Goal: Information Seeking & Learning: Learn about a topic

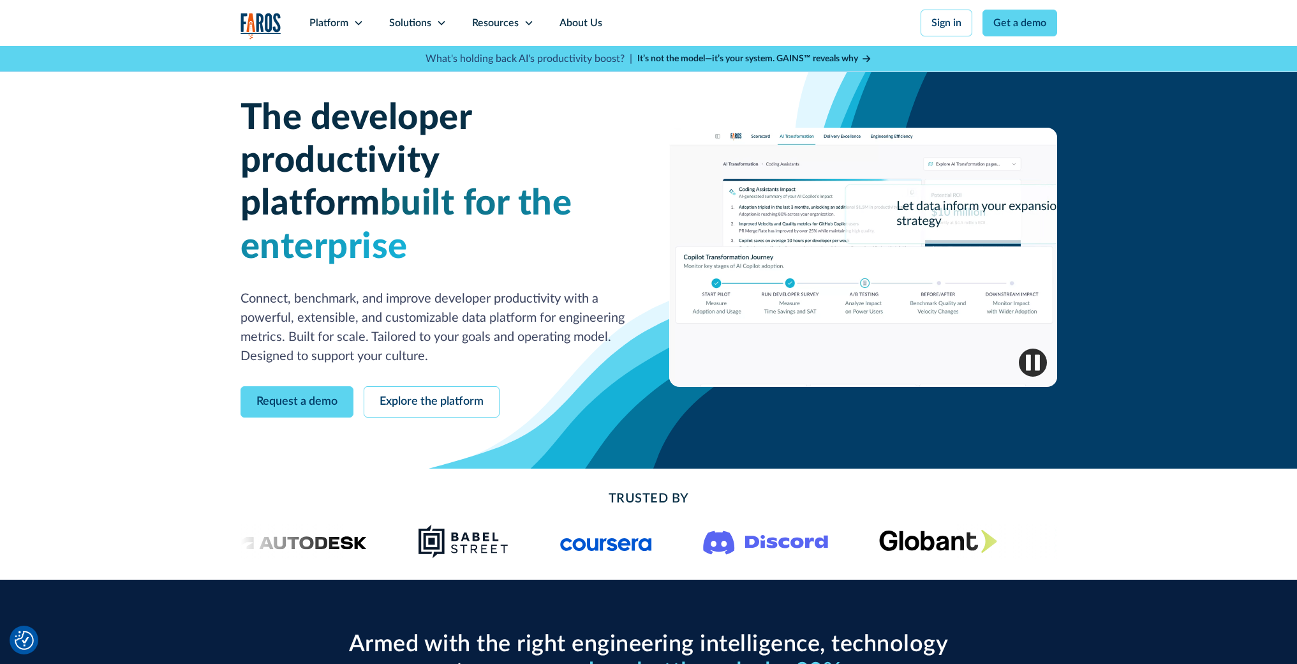
click at [528, 24] on icon at bounding box center [528, 23] width 7 height 4
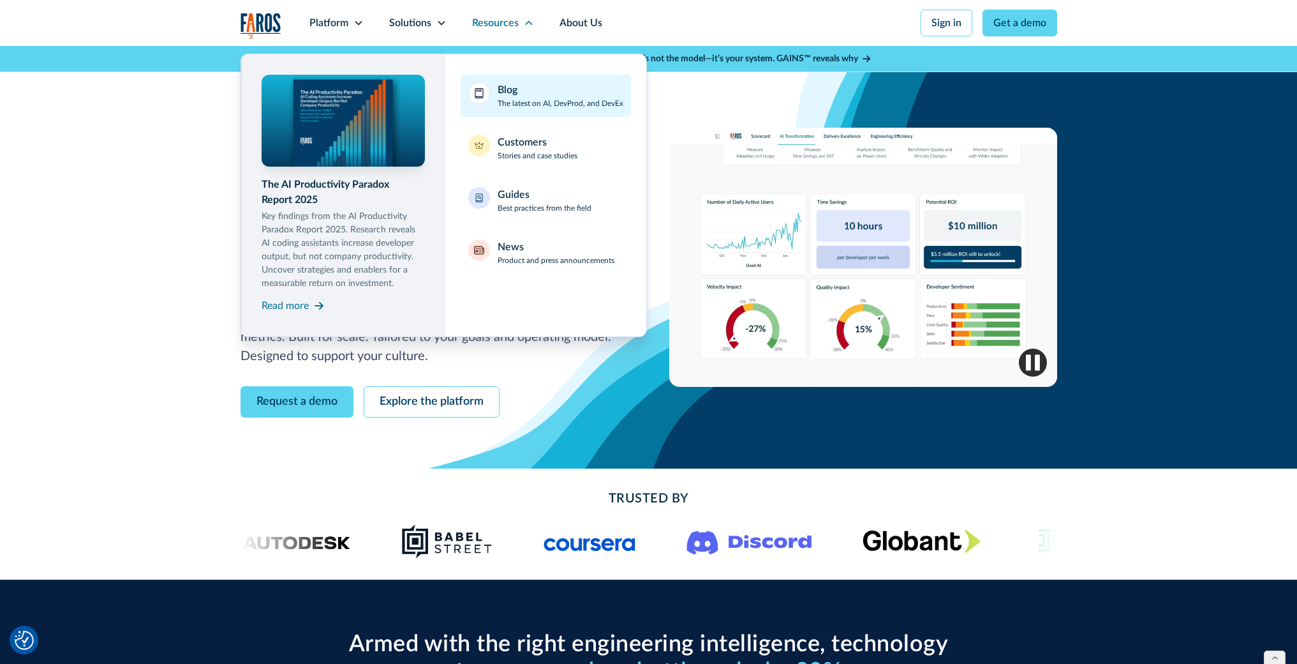
click at [530, 89] on div "Blog The latest on AI, DevProd, and DevEx" at bounding box center [561, 95] width 126 height 27
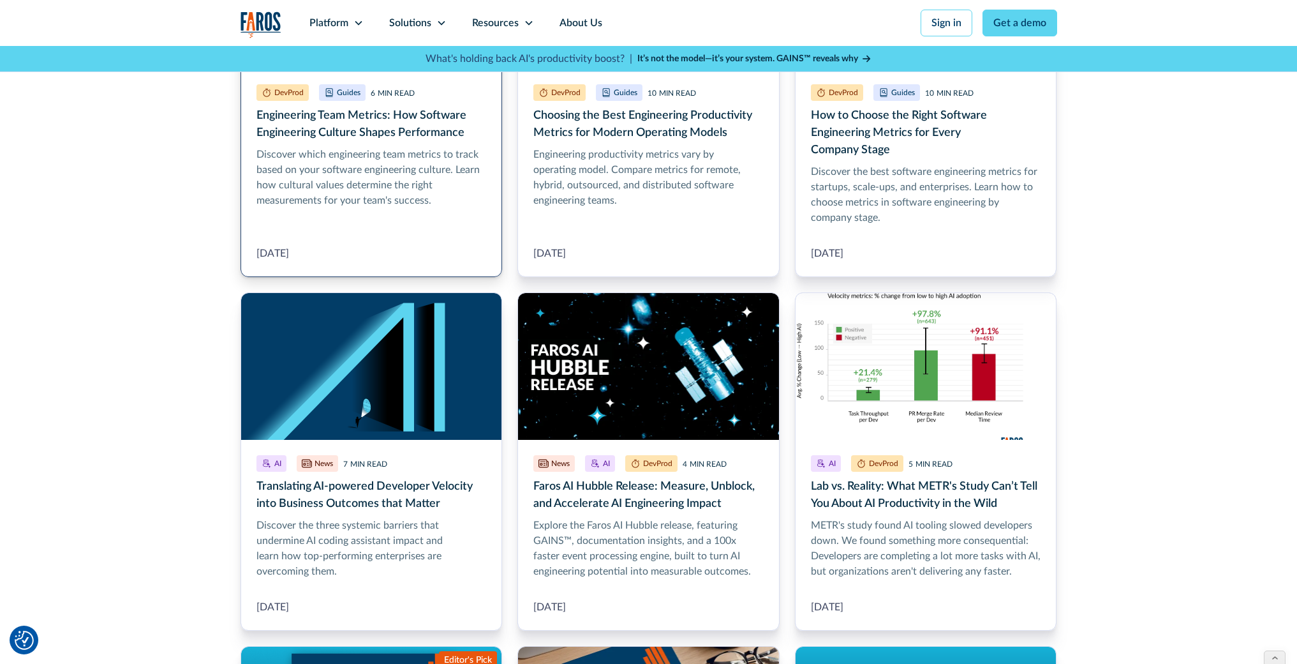
scroll to position [577, 0]
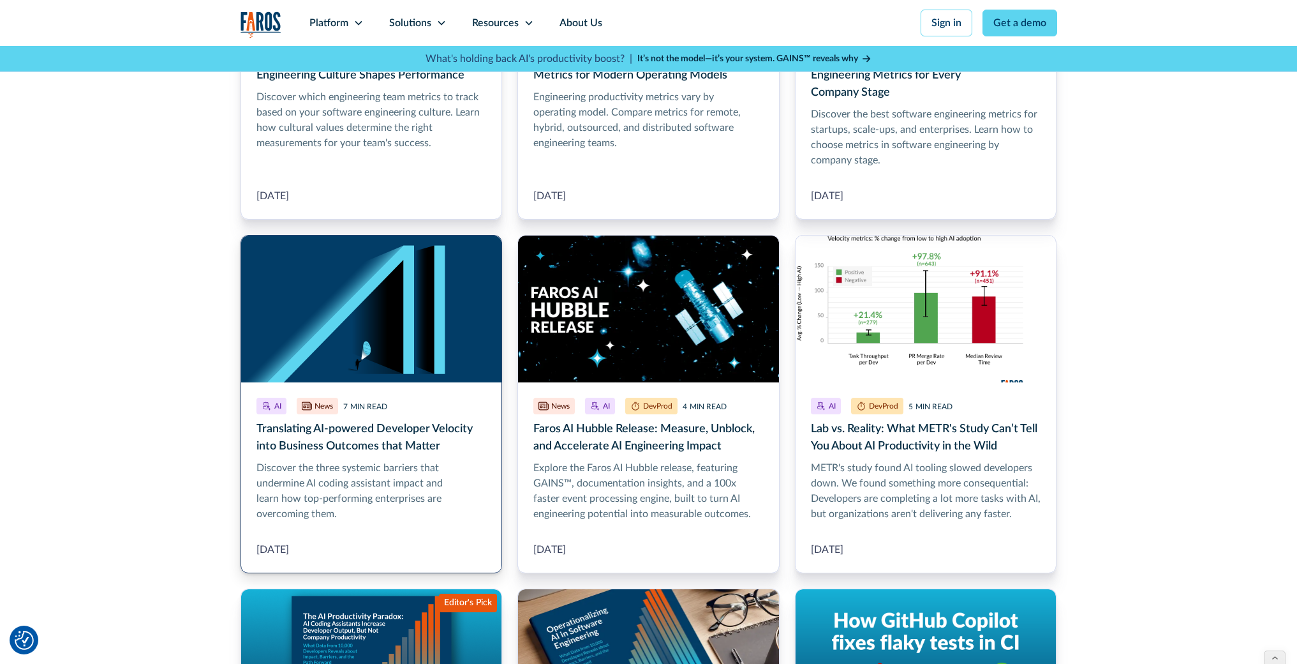
click at [346, 435] on link "Translating AI-powered Developer Velocity into Business Outcomes that Matter" at bounding box center [372, 404] width 262 height 338
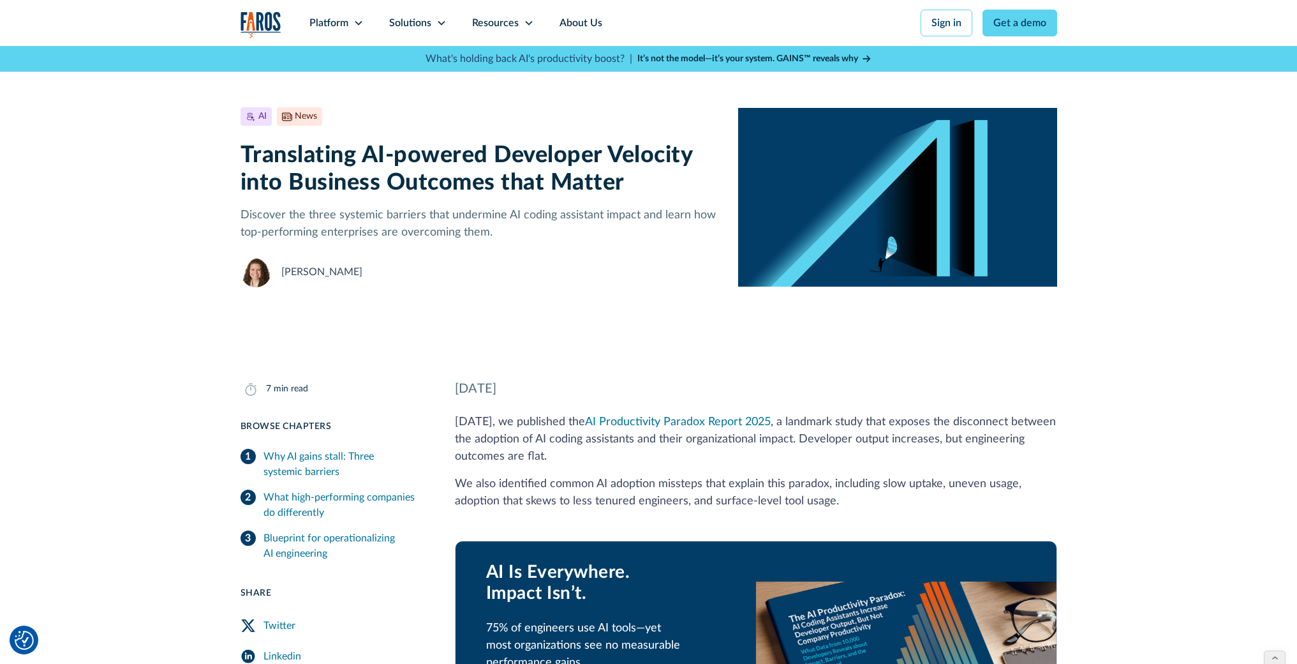
click at [401, 167] on h1 "Translating AI-powered Developer Velocity into Business Outcomes that Matter" at bounding box center [480, 169] width 478 height 55
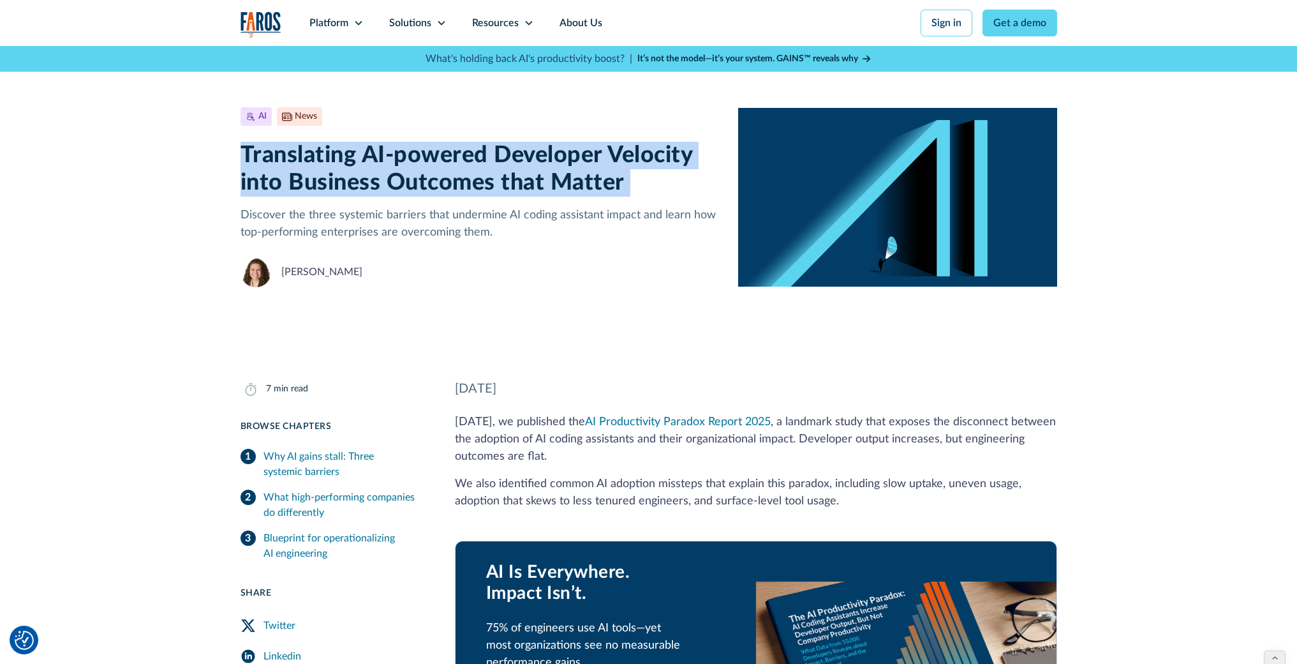
click at [401, 167] on h1 "Translating AI-powered Developer Velocity into Business Outcomes that Matter" at bounding box center [480, 169] width 478 height 55
copy h1 "Translating AI-powered Developer Velocity into Business Outcomes that Matter"
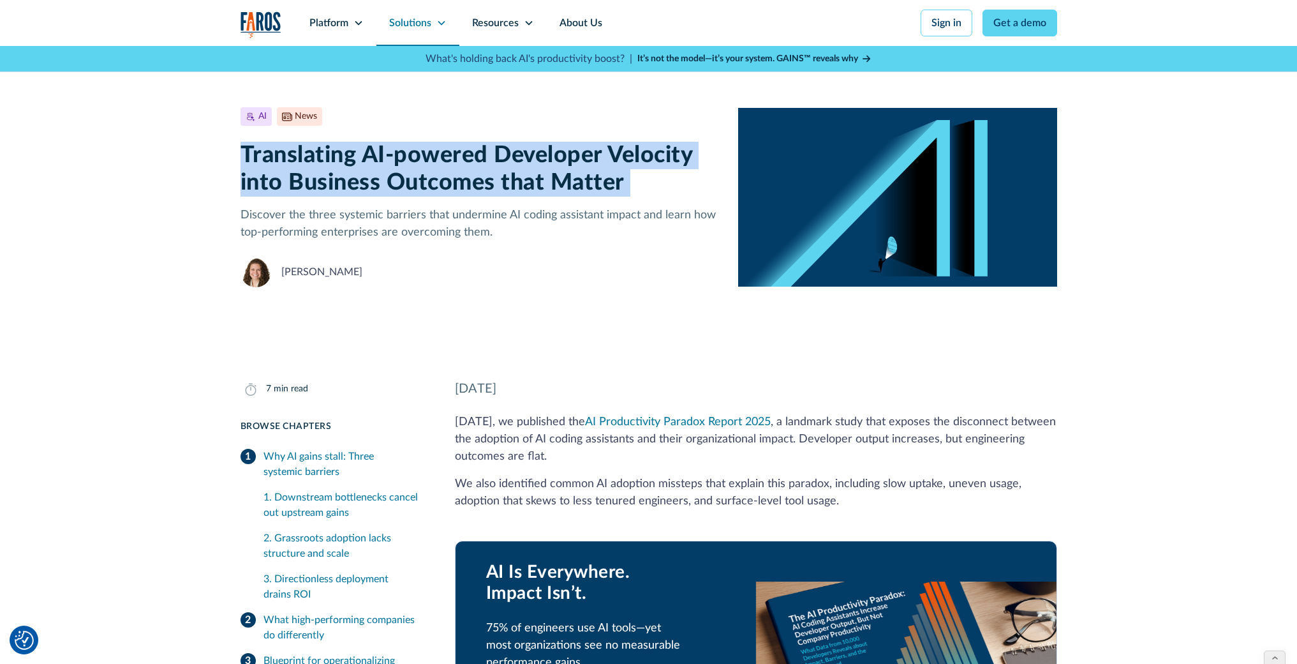
click at [440, 22] on icon at bounding box center [441, 23] width 10 height 10
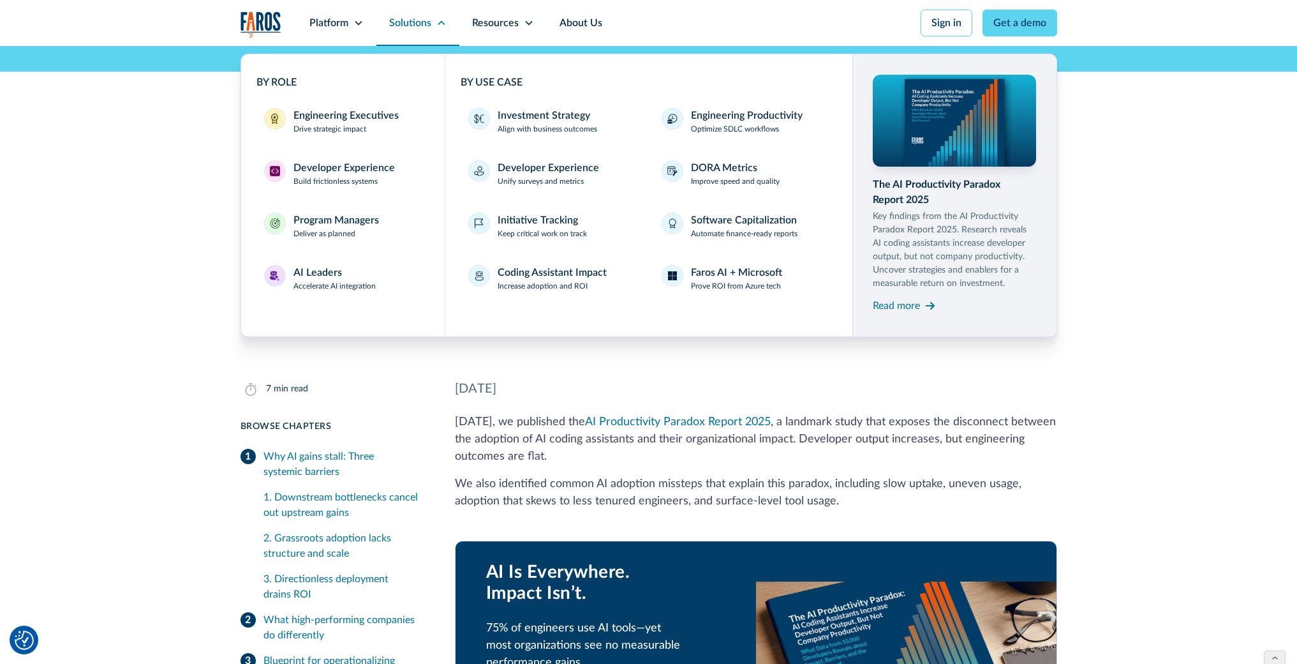
click at [440, 22] on icon at bounding box center [441, 22] width 7 height 4
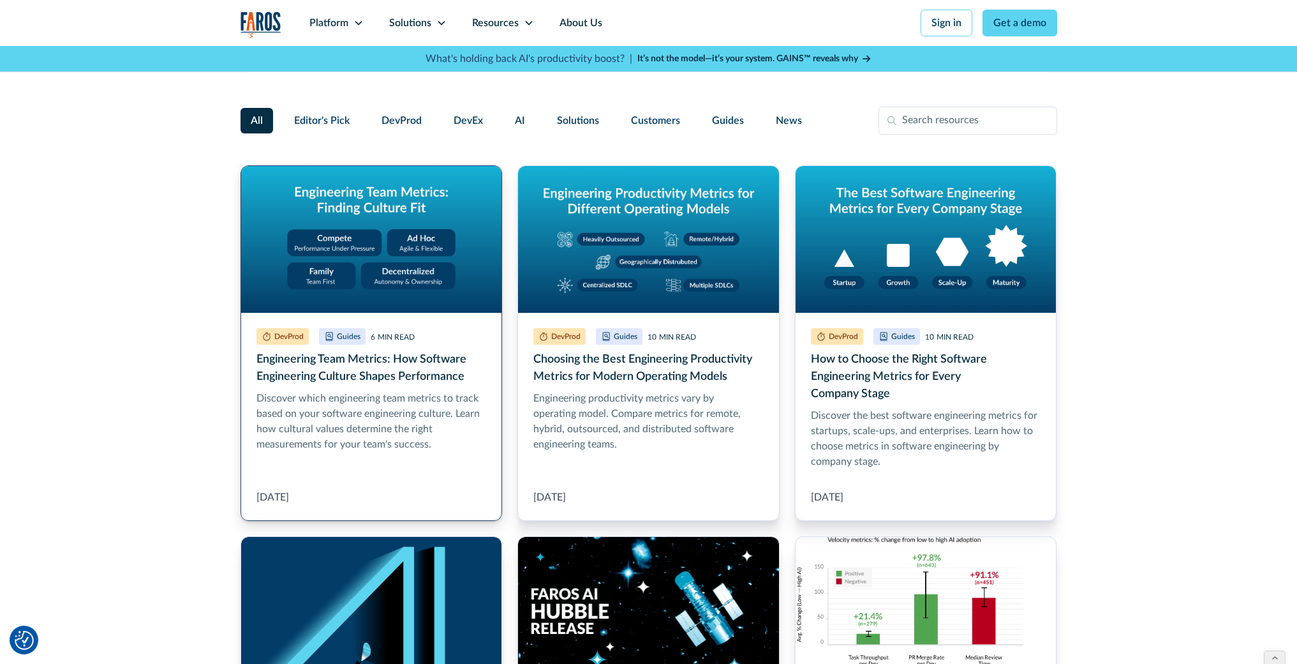
scroll to position [263, 0]
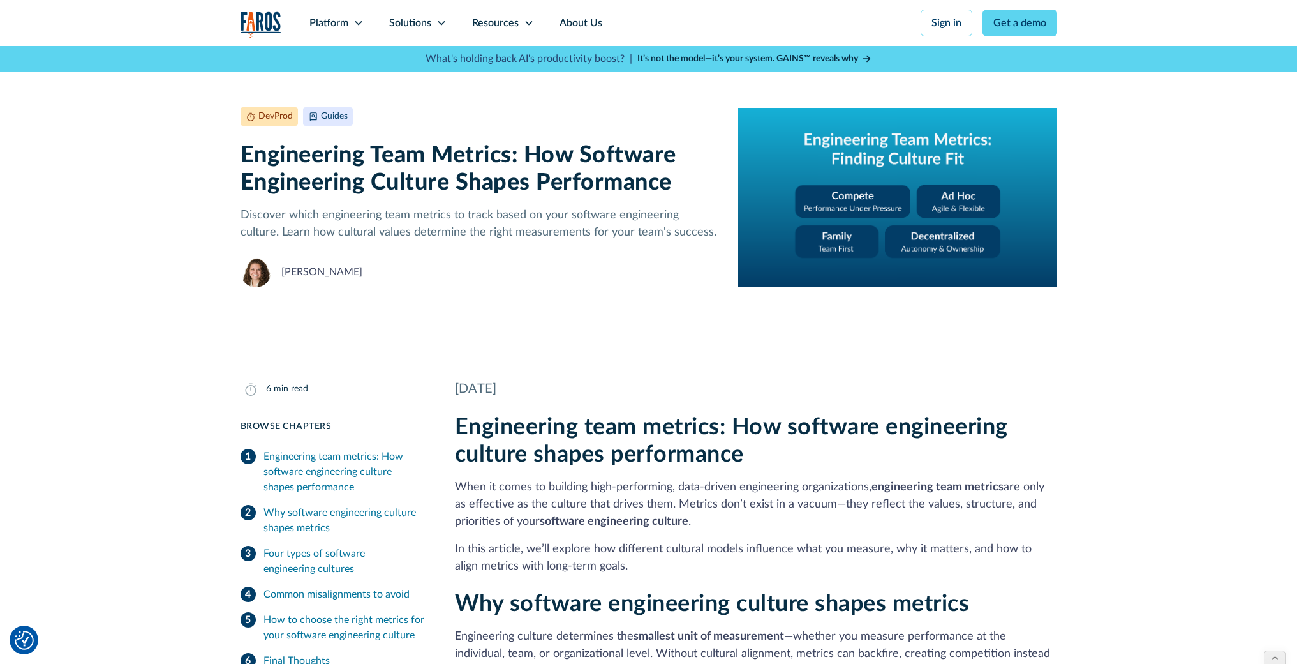
click at [407, 160] on h1 "Engineering Team Metrics: How Software Engineering Culture Shapes Performance" at bounding box center [480, 169] width 478 height 55
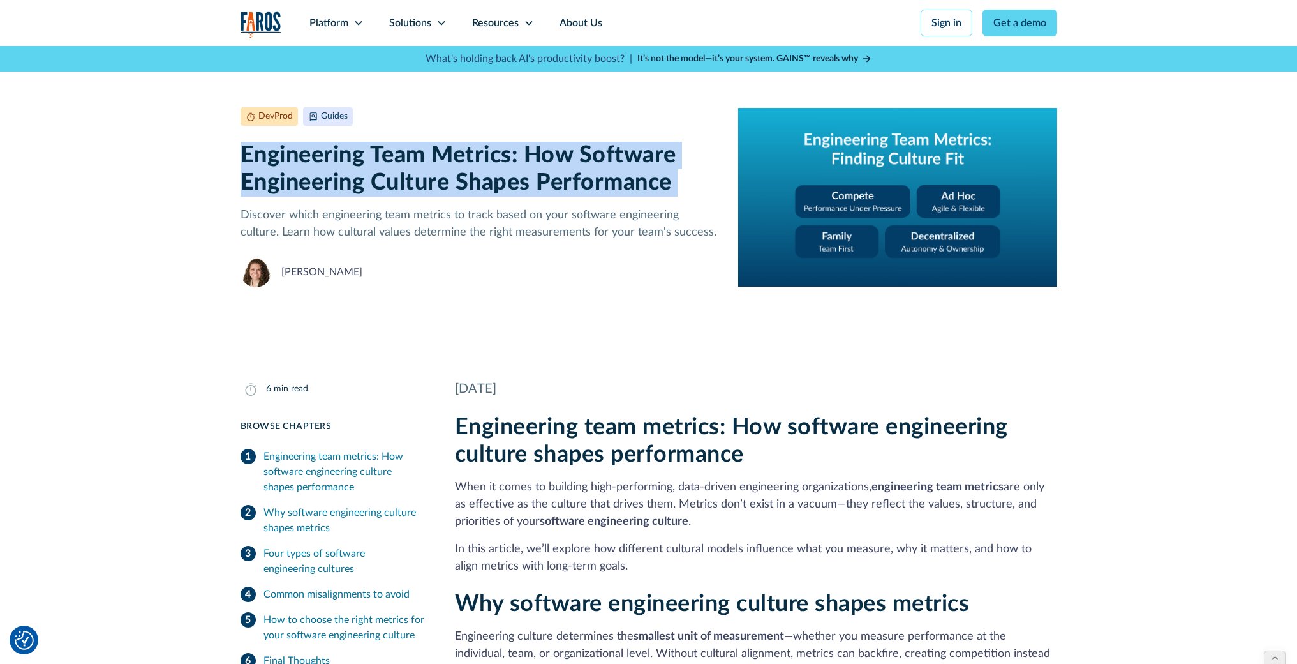
click at [407, 160] on h1 "Engineering Team Metrics: How Software Engineering Culture Shapes Performance" at bounding box center [480, 169] width 478 height 55
copy h1 "Engineering Team Metrics: How Software Engineering Culture Shapes Performance"
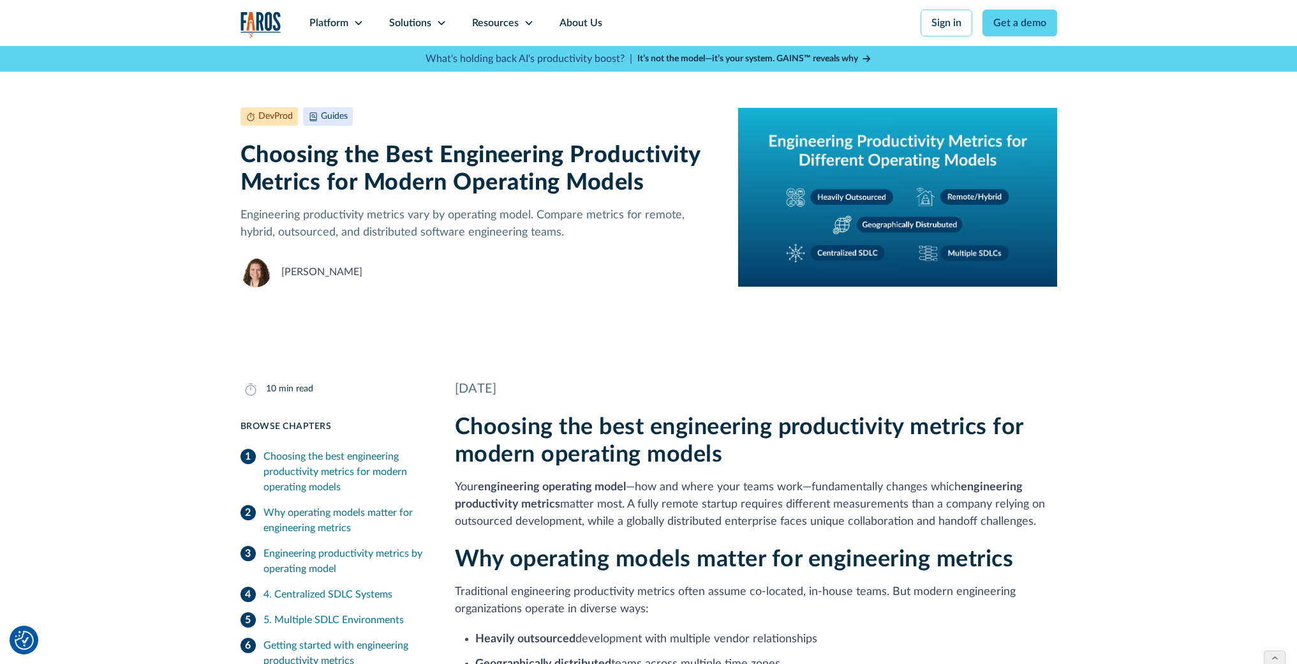
click at [438, 157] on h1 "Choosing the Best Engineering Productivity Metrics for Modern Operating Models" at bounding box center [480, 169] width 478 height 55
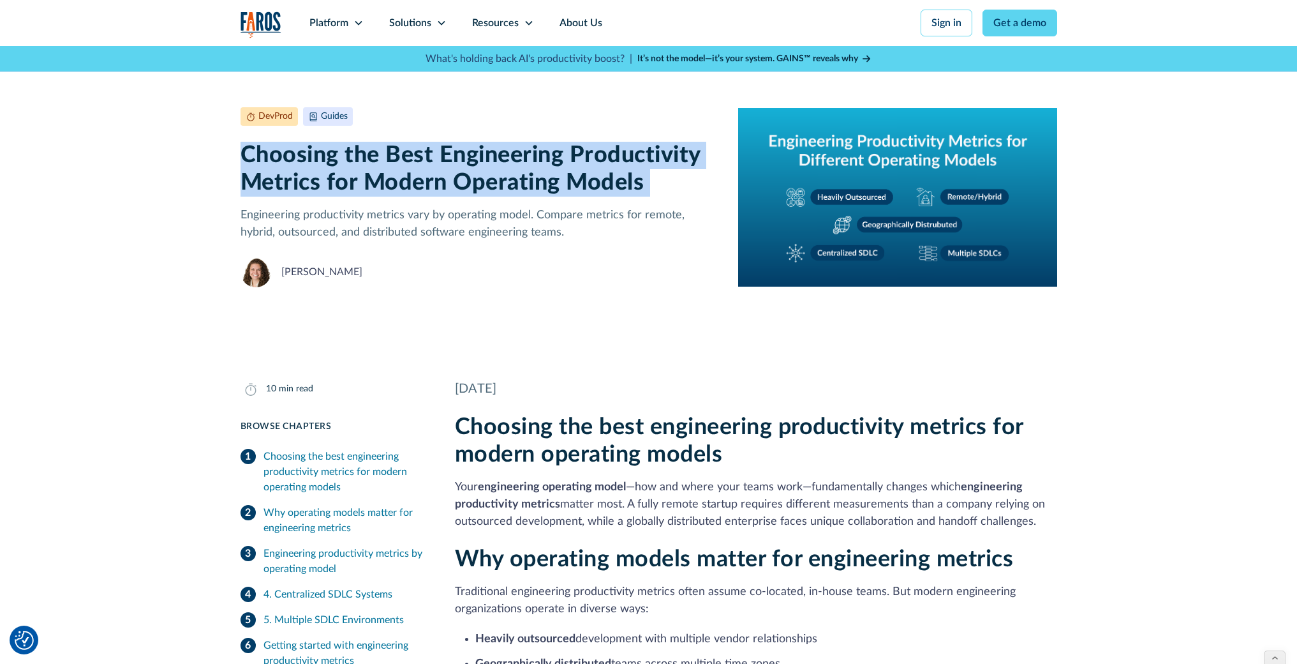
click at [438, 157] on h1 "Choosing the Best Engineering Productivity Metrics for Modern Operating Models" at bounding box center [480, 169] width 478 height 55
copy h1 "Choosing the Best Engineering Productivity Metrics for Modern Operating Models"
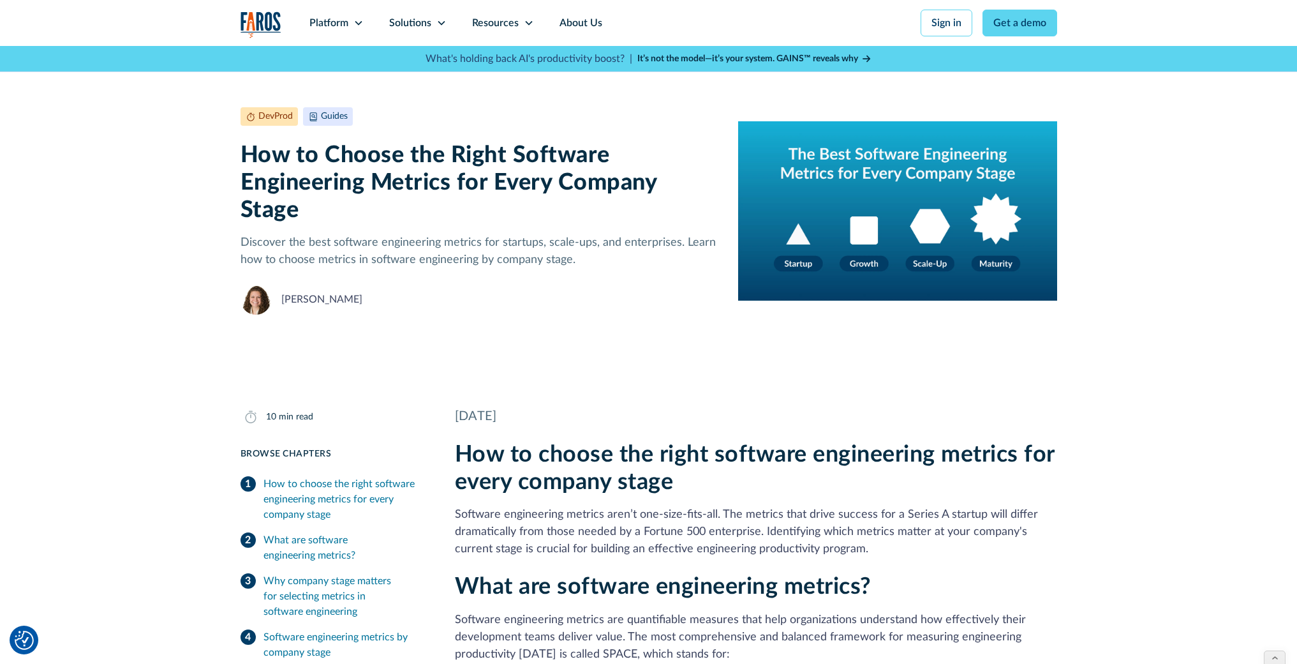
click at [372, 184] on h1 "How to Choose the Right Software Engineering Metrics for Every Company Stage" at bounding box center [480, 183] width 478 height 83
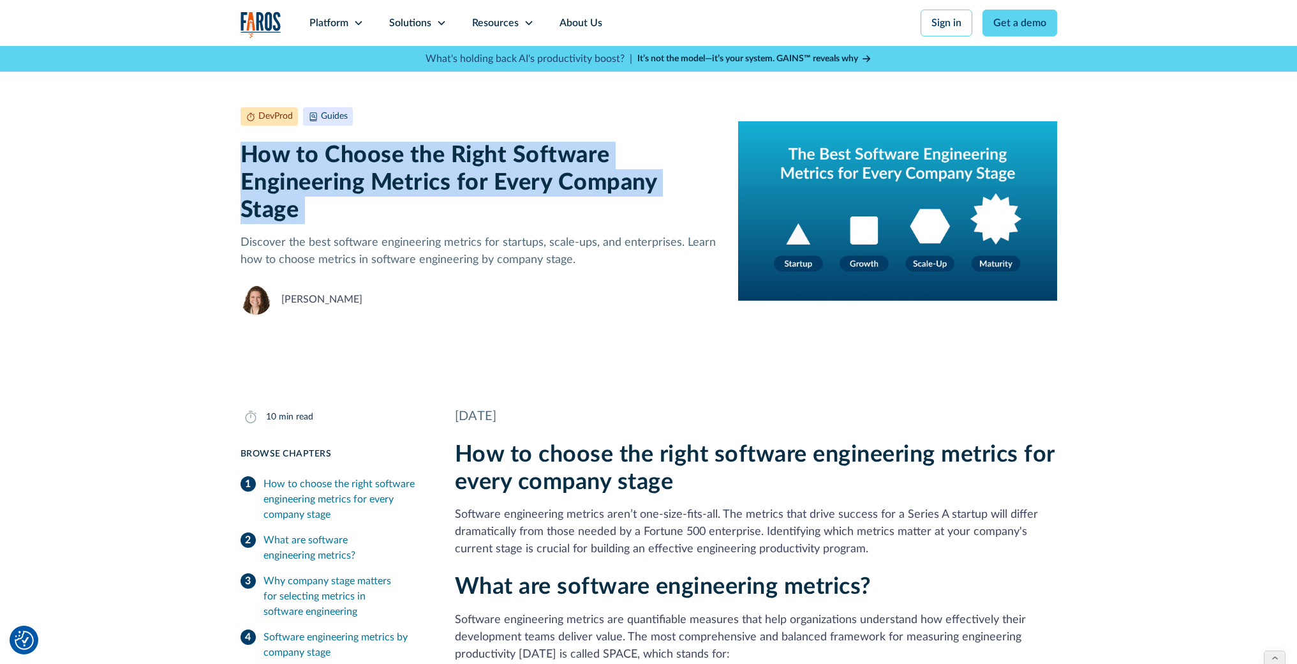
click at [372, 184] on h1 "How to Choose the Right Software Engineering Metrics for Every Company Stage" at bounding box center [480, 183] width 478 height 83
copy h1 "How to Choose the Right Software Engineering Metrics for Every Company Stage"
